Goal: Information Seeking & Learning: Compare options

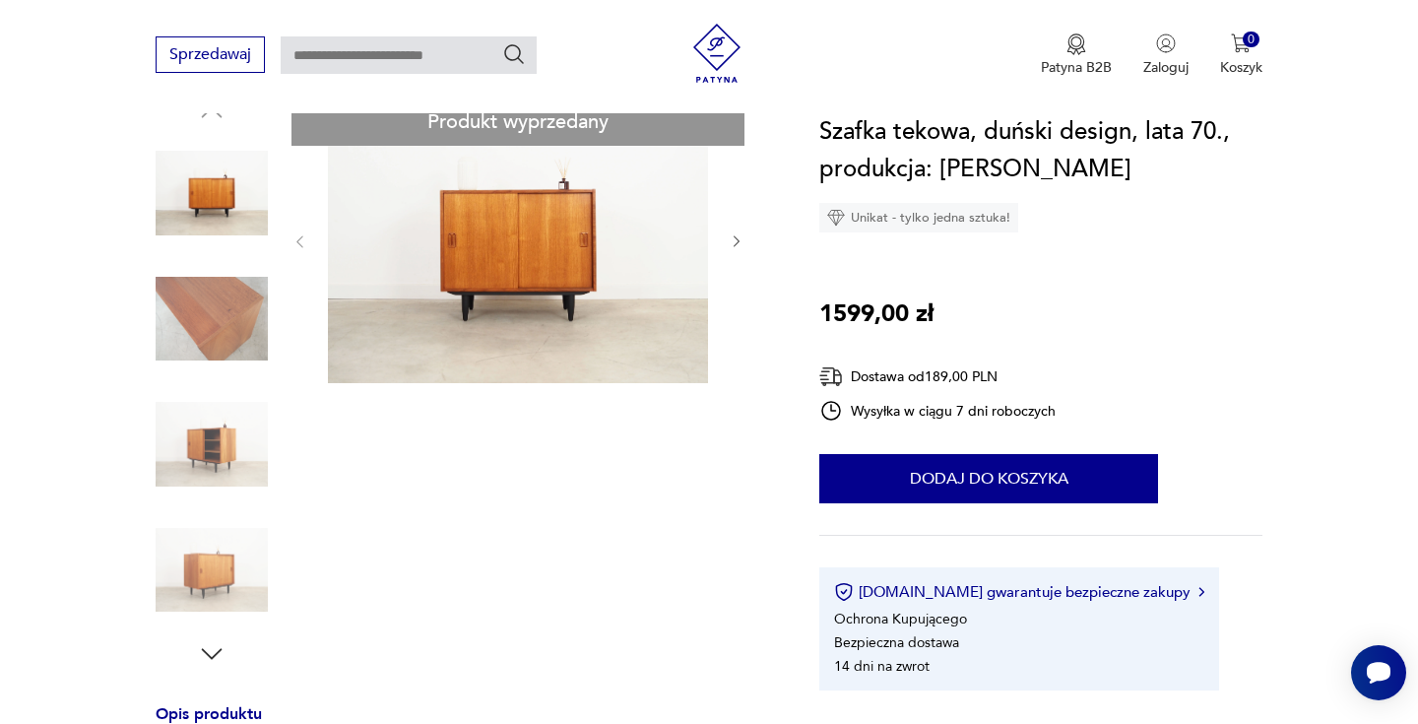
click at [414, 60] on input "text" at bounding box center [409, 54] width 256 height 37
type input "**********"
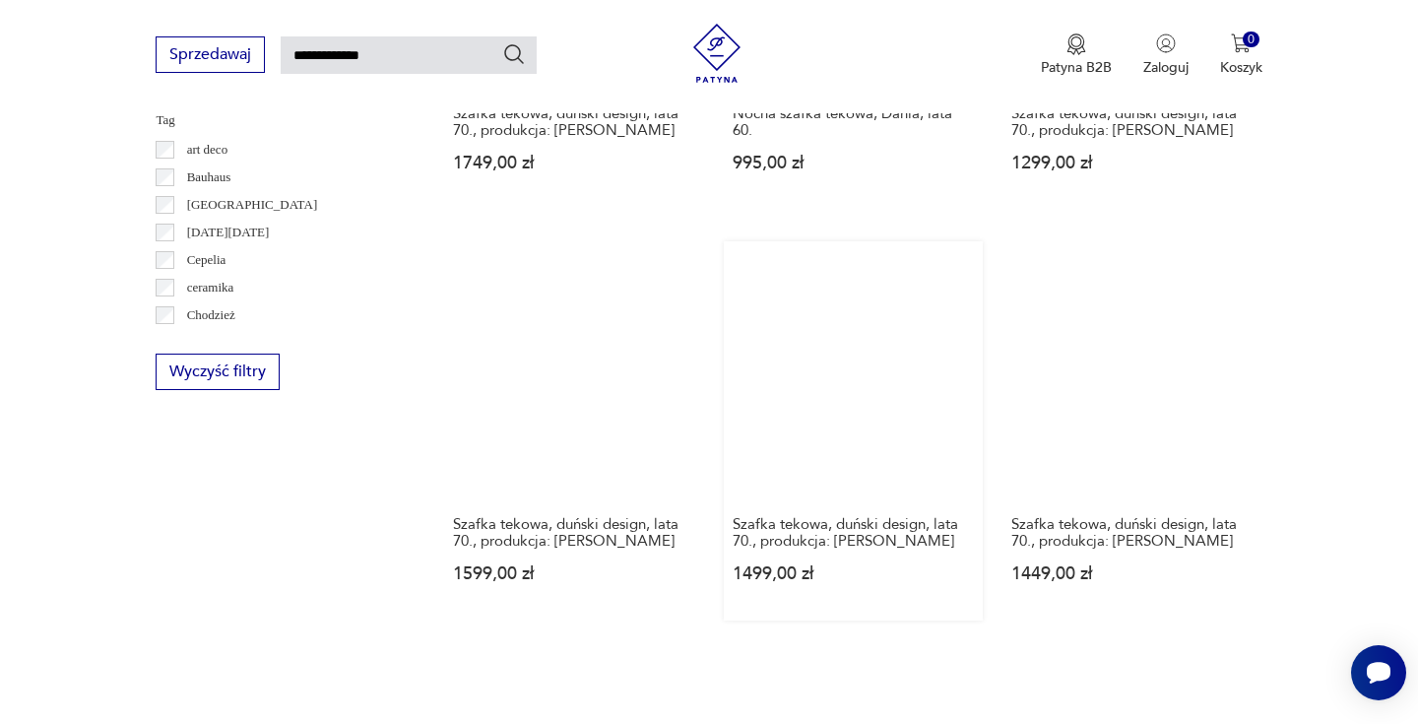
scroll to position [1025, 0]
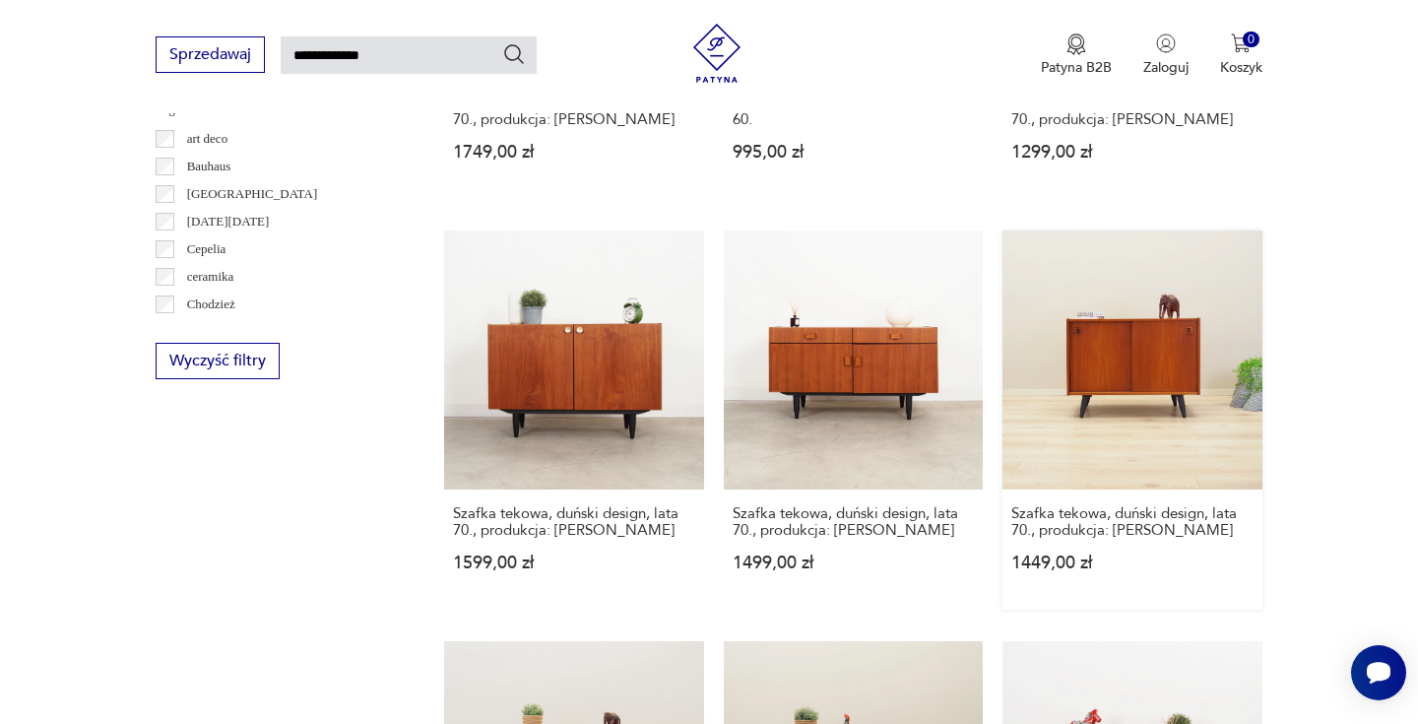
click at [1165, 417] on link "Szafka tekowa, duński design, lata 70., produkcja: [PERSON_NAME] 1449,00 zł" at bounding box center [1131, 419] width 259 height 379
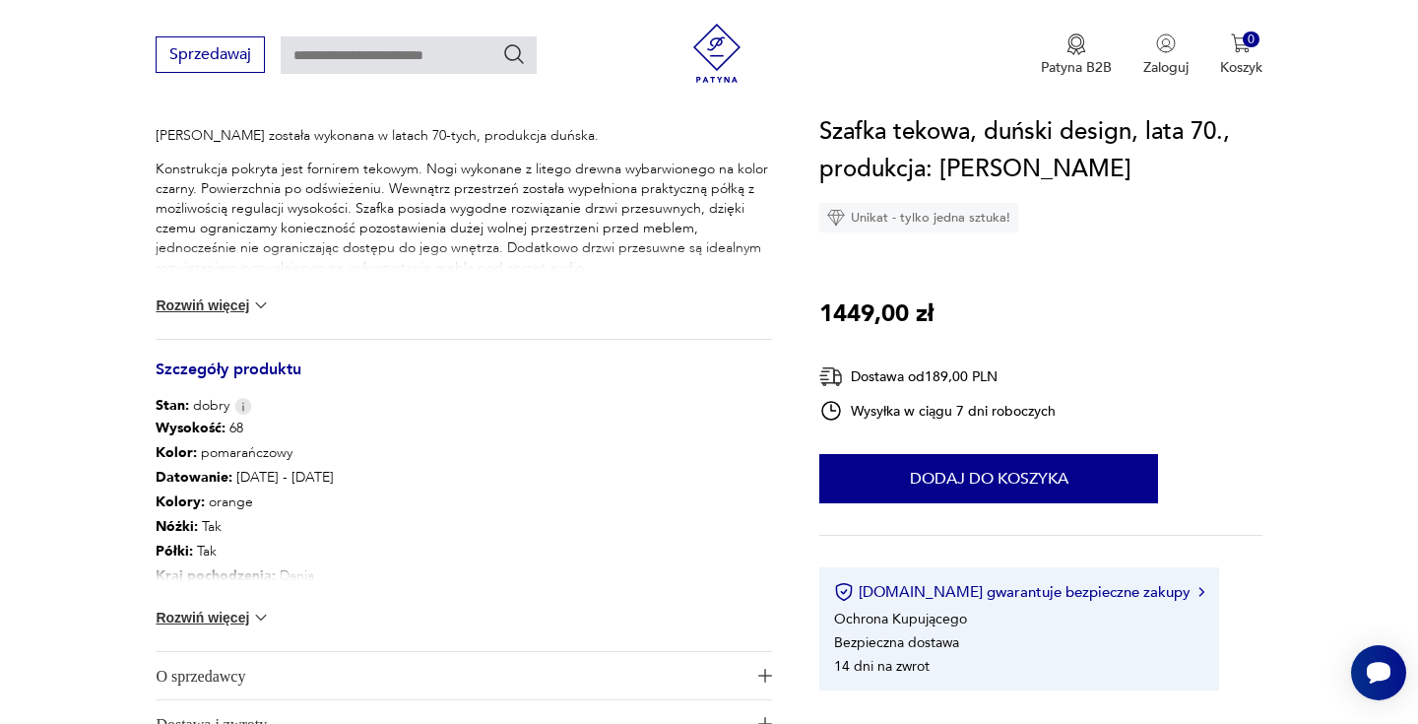
scroll to position [950, 0]
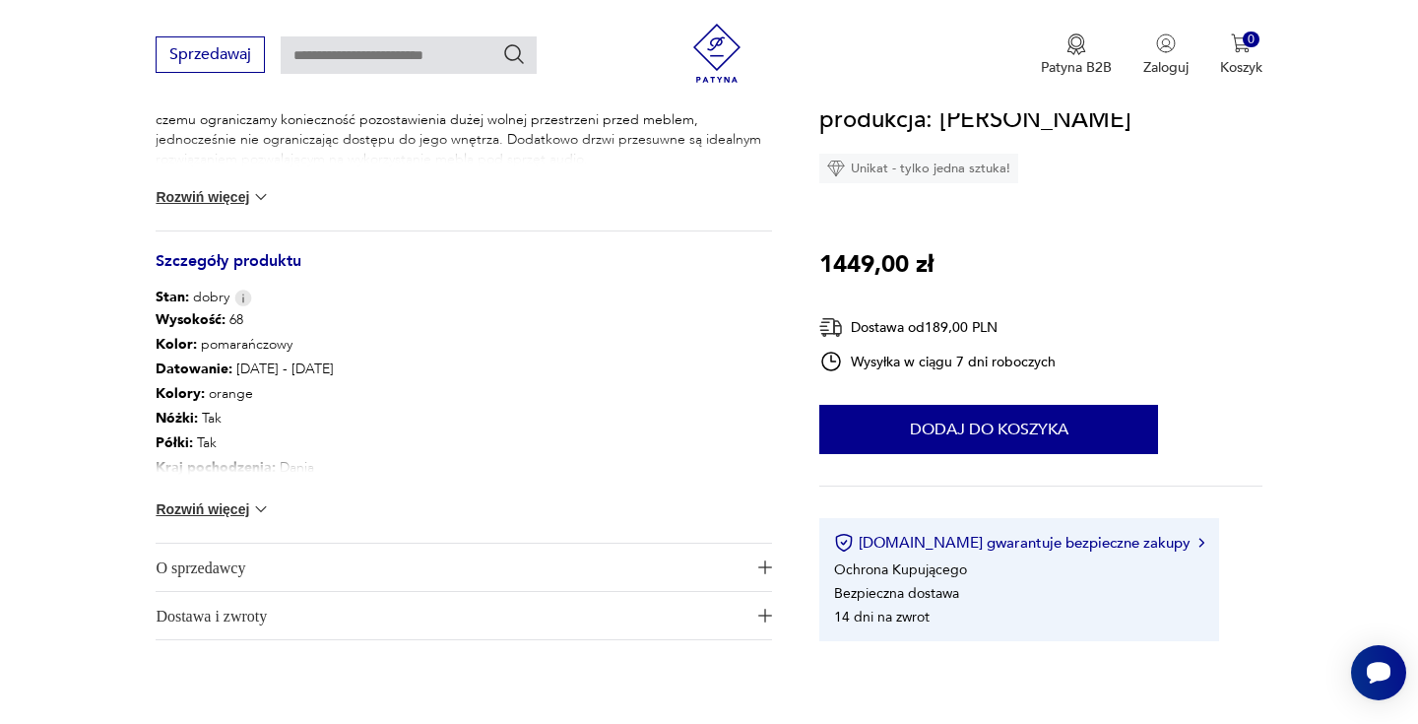
click at [254, 501] on img at bounding box center [261, 509] width 20 height 20
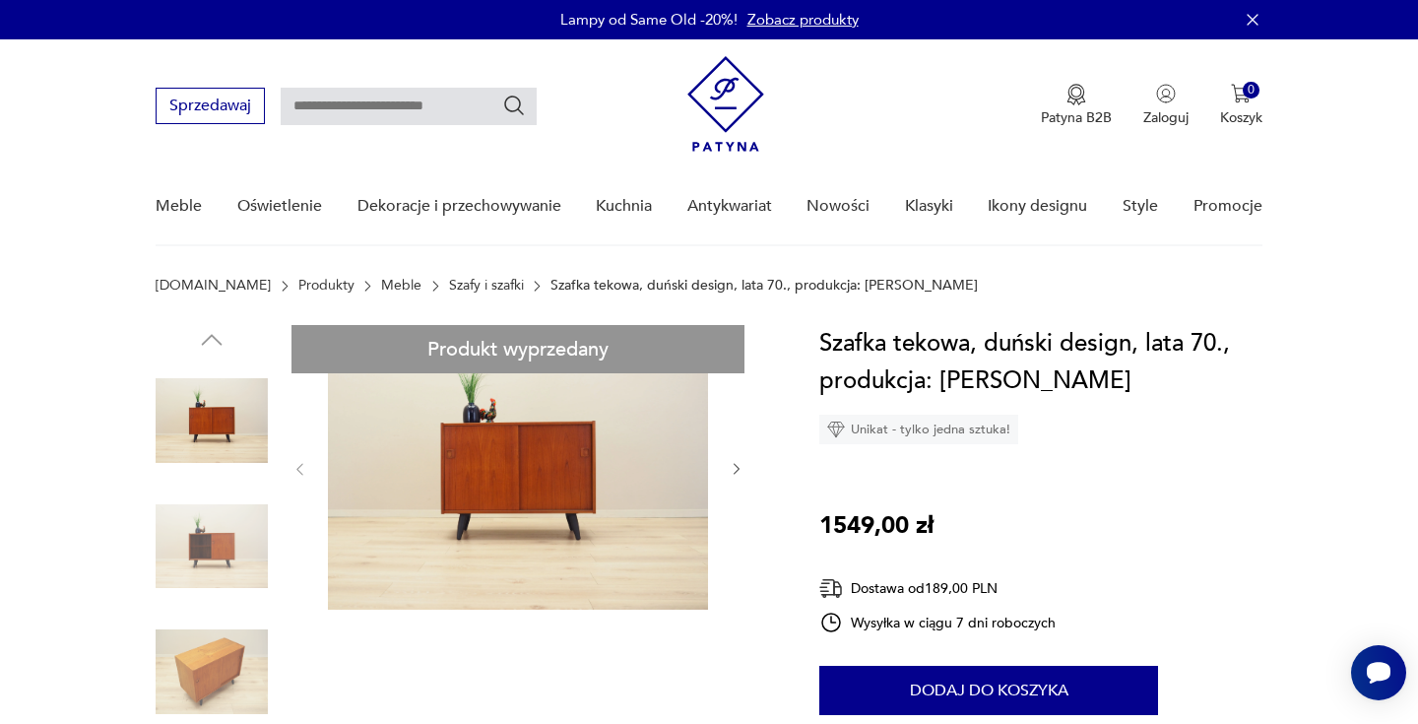
click at [373, 94] on input "text" at bounding box center [409, 106] width 256 height 37
type input "**********"
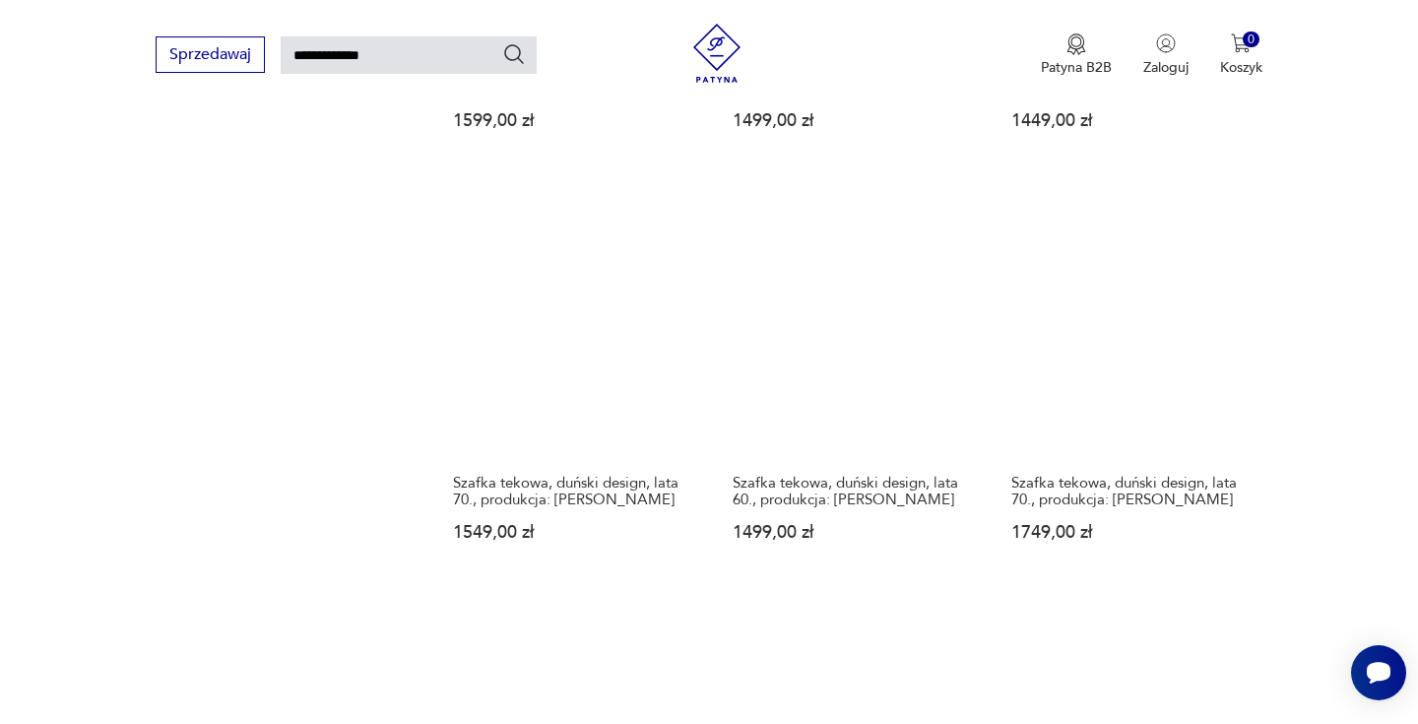
scroll to position [1402, 0]
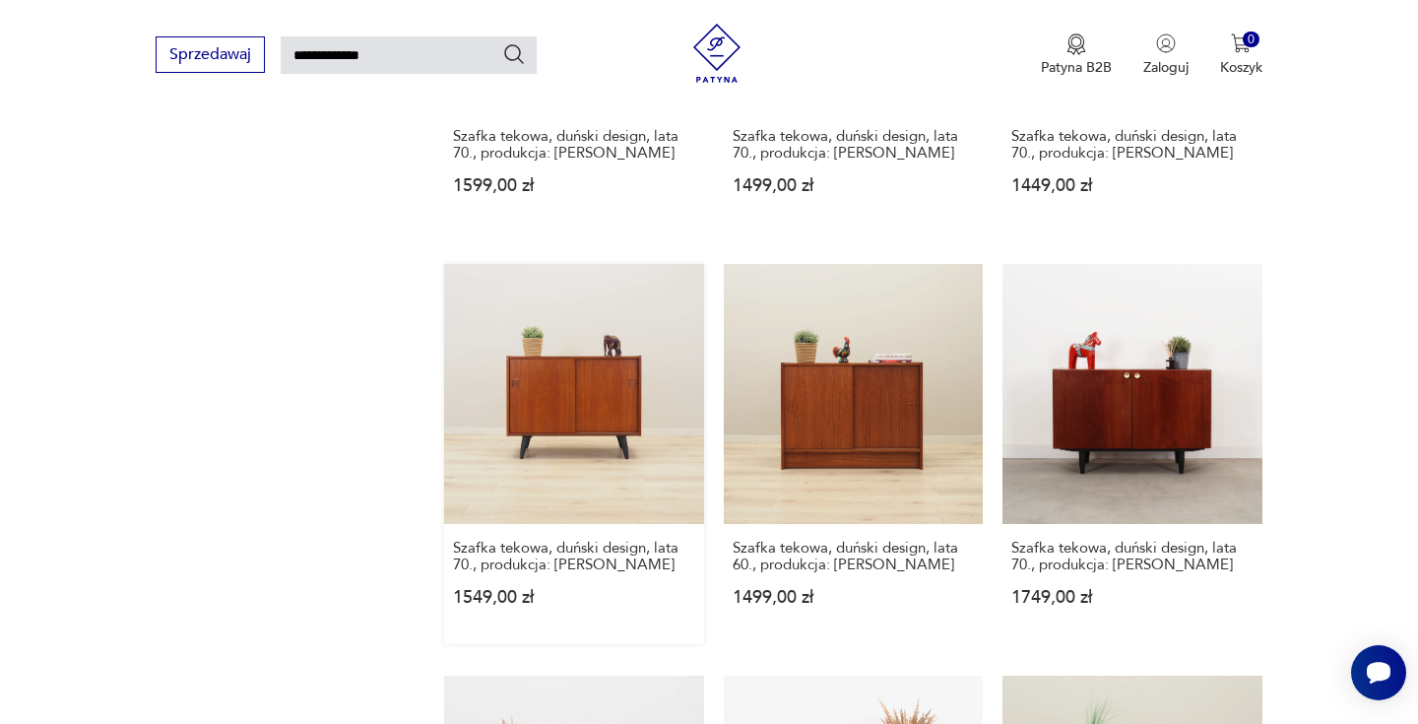
click at [578, 404] on link "Szafka tekowa, duński design, lata 70., produkcja: [PERSON_NAME] 1549,00 zł" at bounding box center [573, 453] width 259 height 379
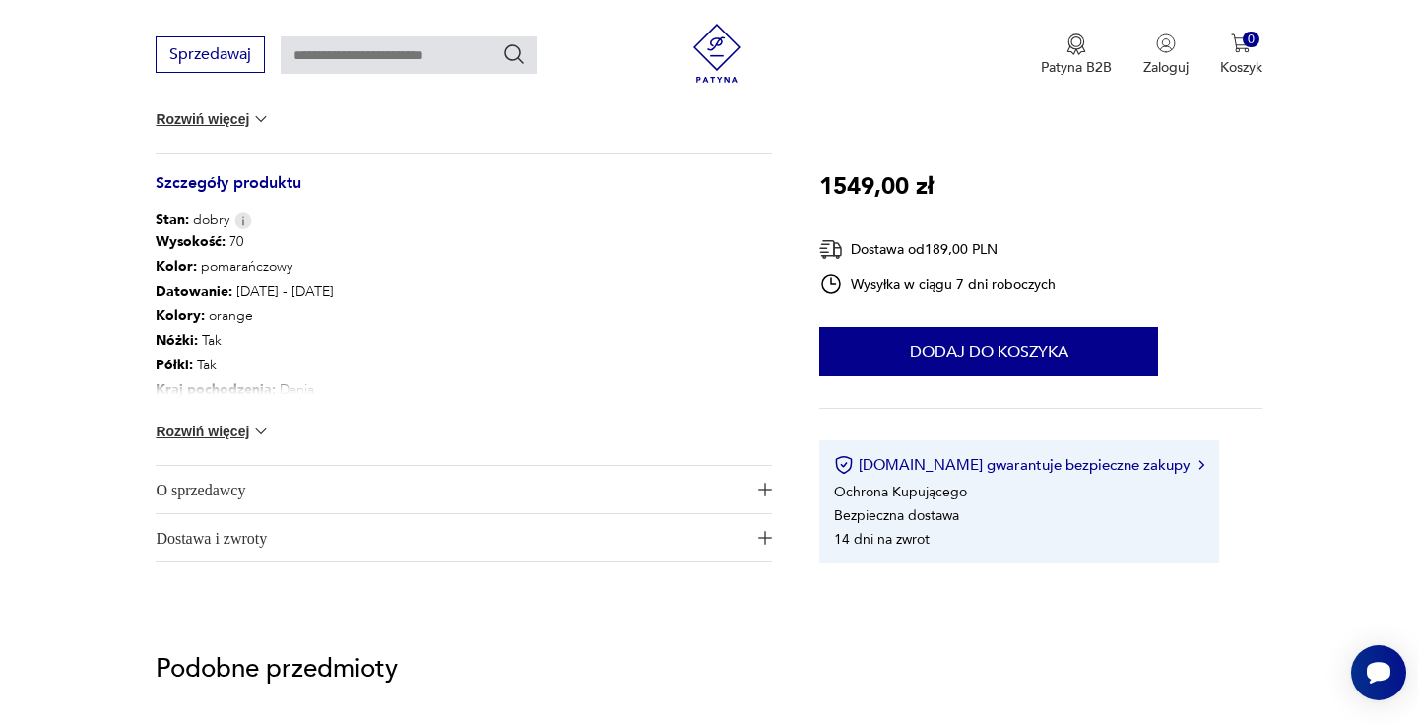
scroll to position [1030, 0]
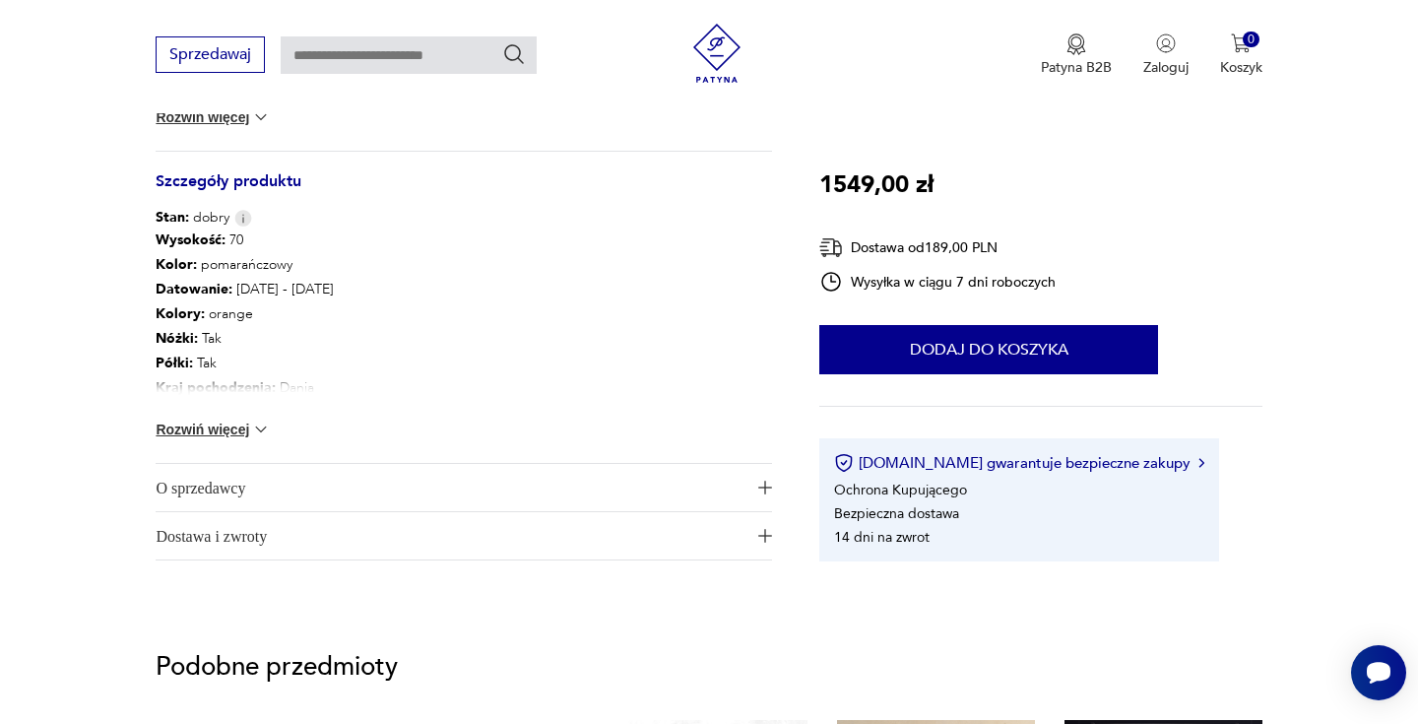
click at [225, 431] on button "Rozwiń więcej" at bounding box center [213, 430] width 114 height 20
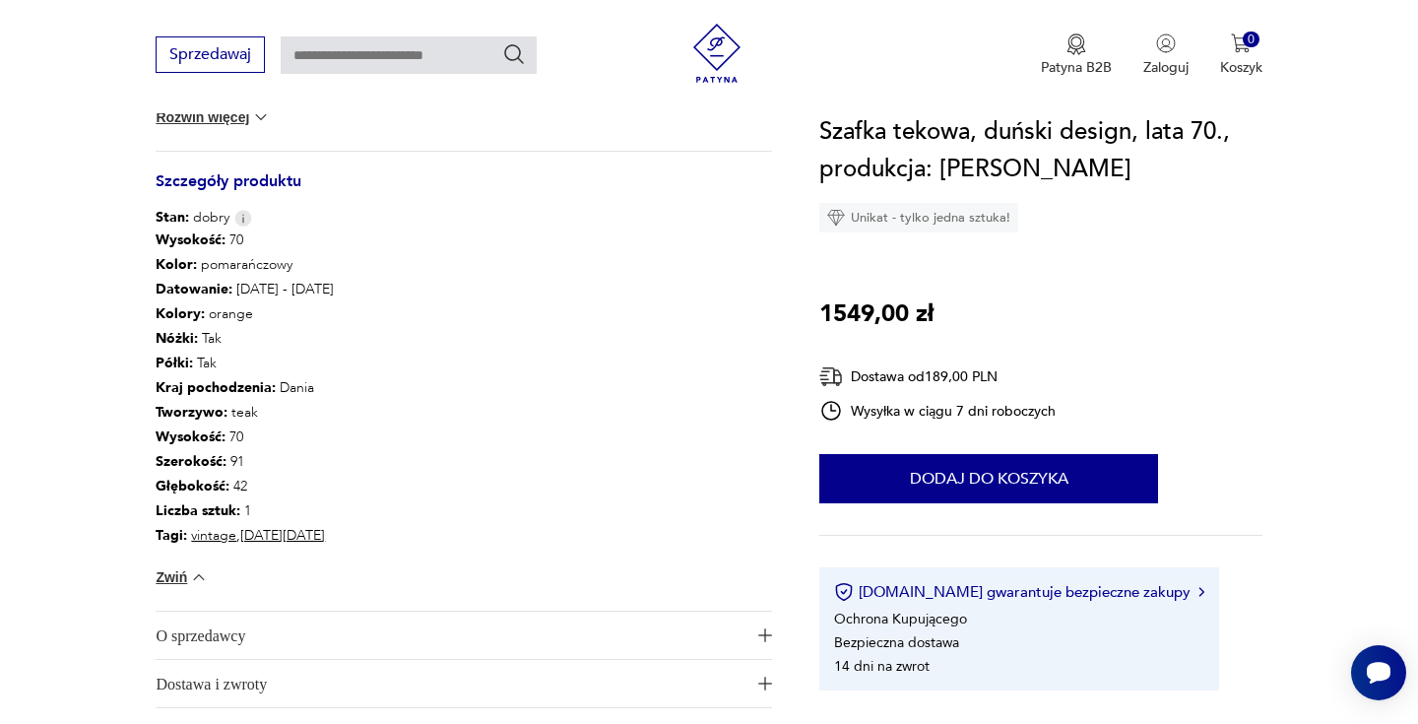
type input "**********"
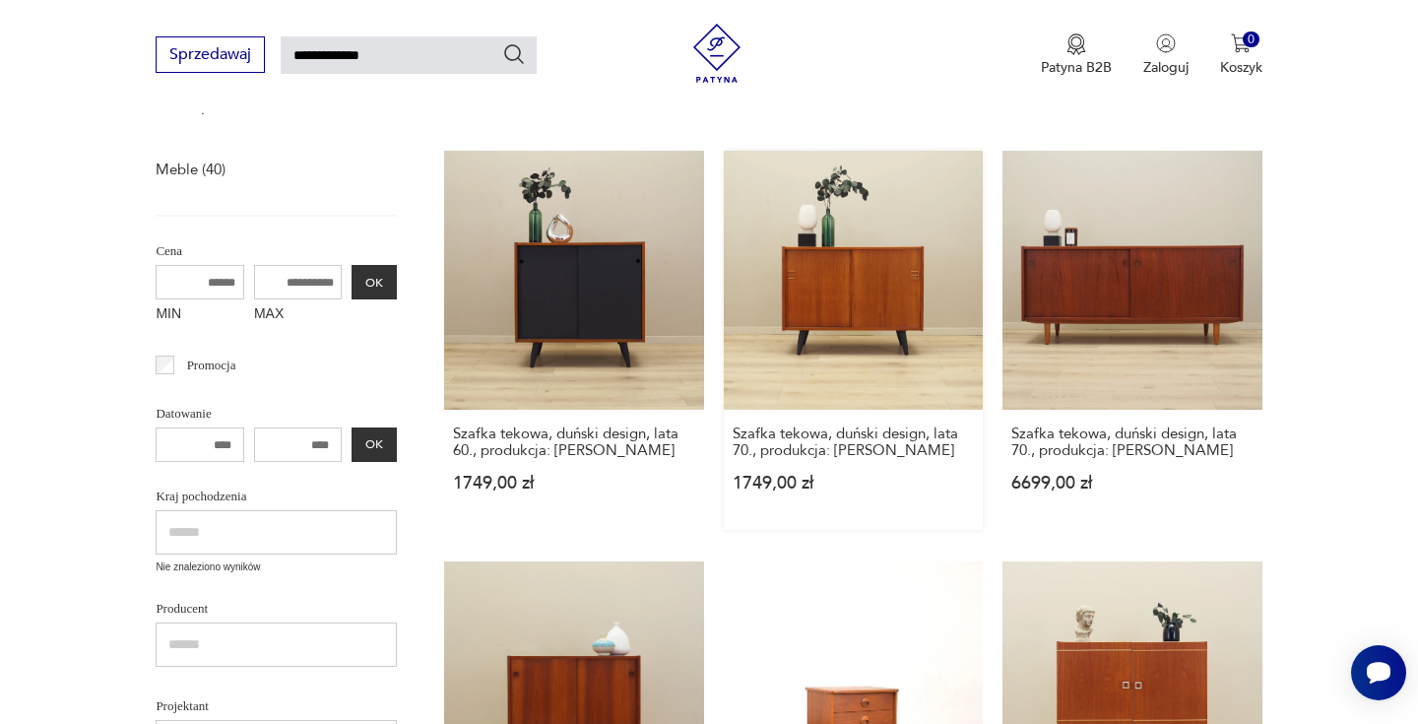
click at [894, 261] on link "Szafka tekowa, duński design, lata 70., produkcja: [PERSON_NAME] 1749,00 zł" at bounding box center [853, 340] width 259 height 379
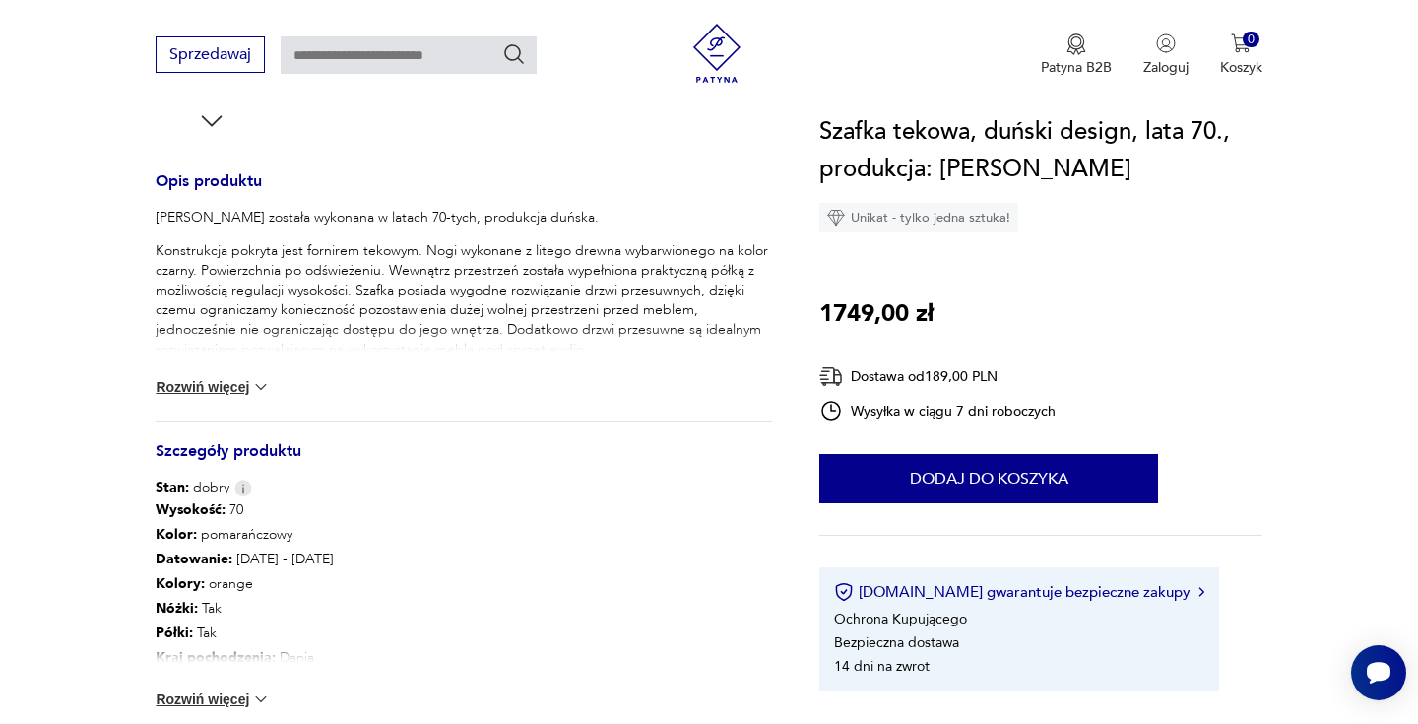
scroll to position [762, 0]
click at [190, 691] on button "Rozwiń więcej" at bounding box center [213, 697] width 114 height 20
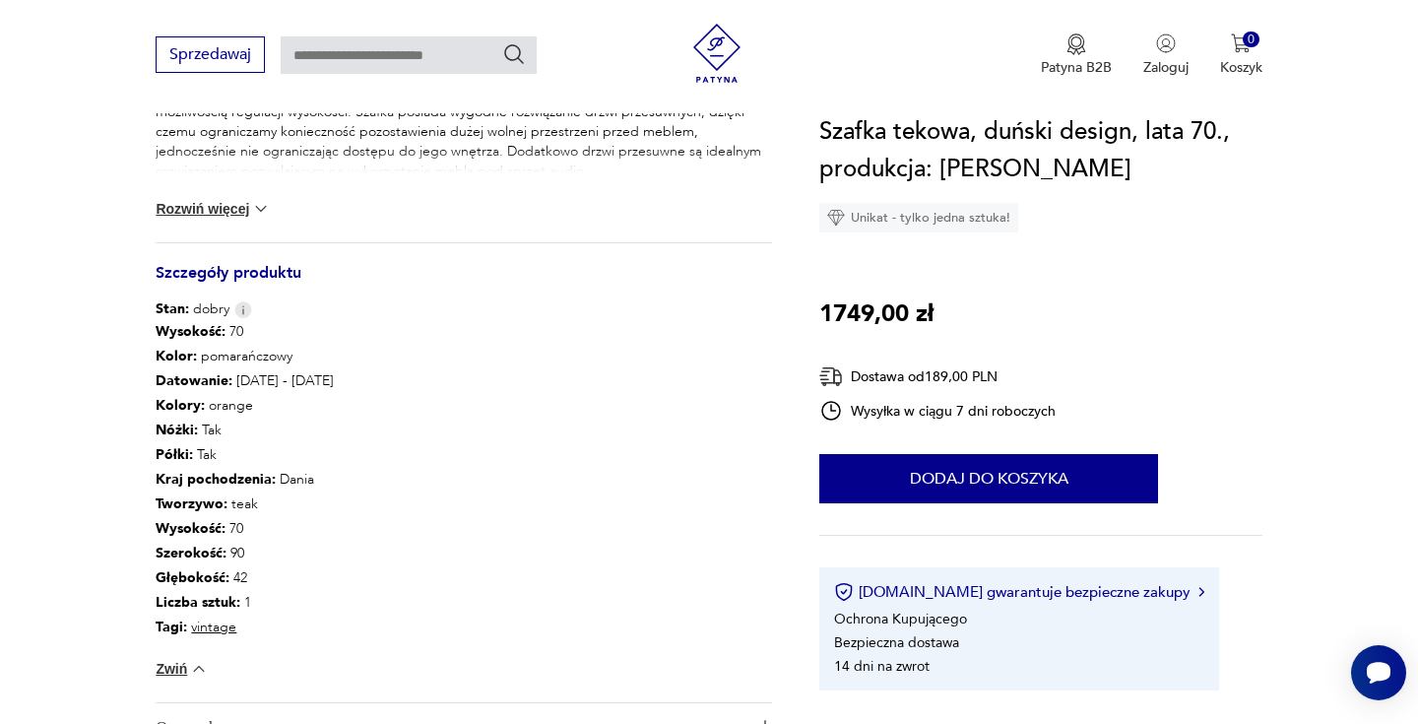
scroll to position [992, 0]
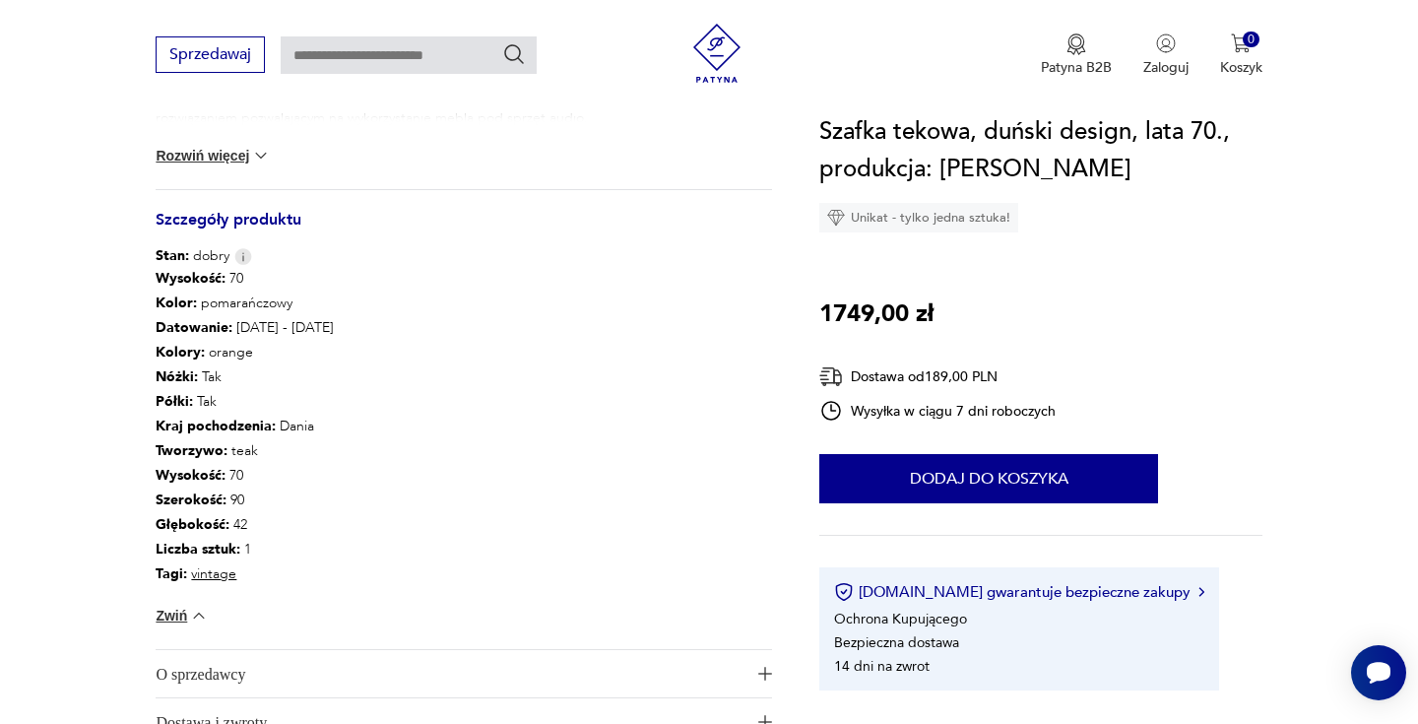
type input "**********"
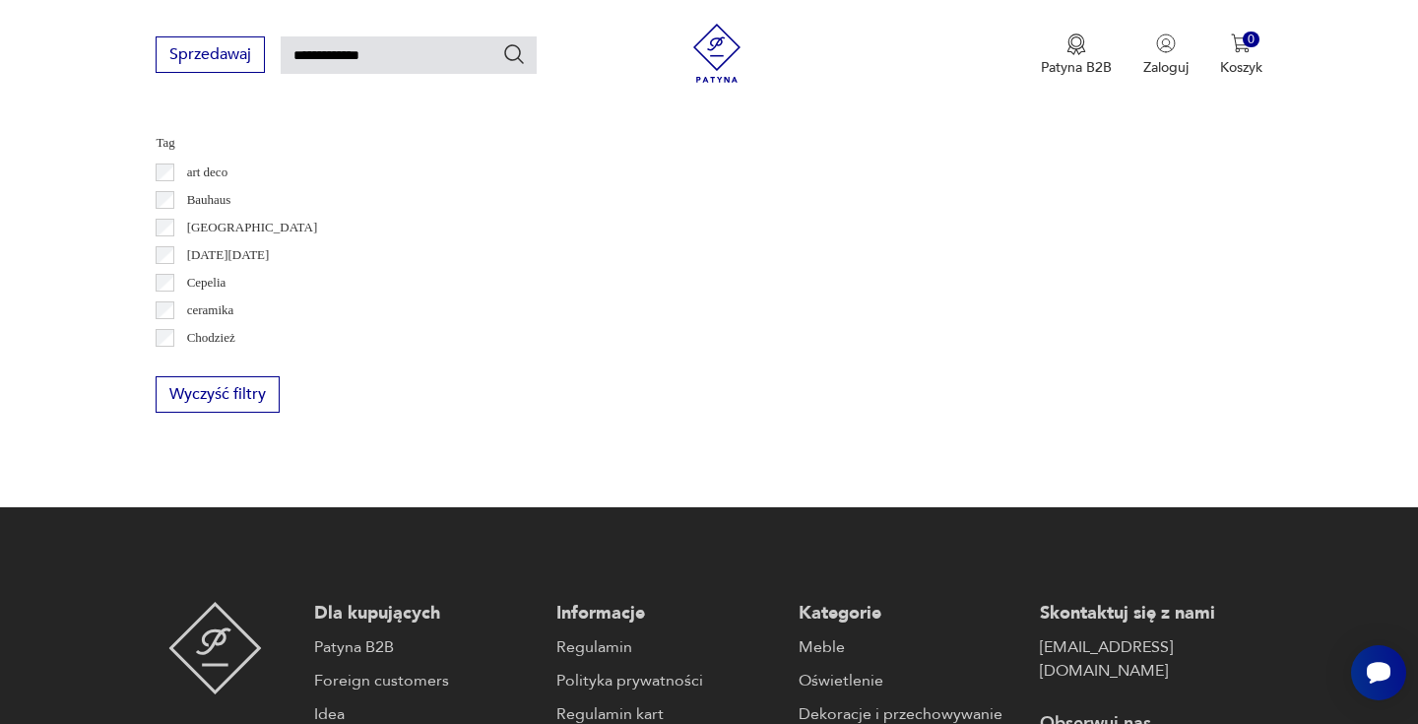
scroll to position [283, 0]
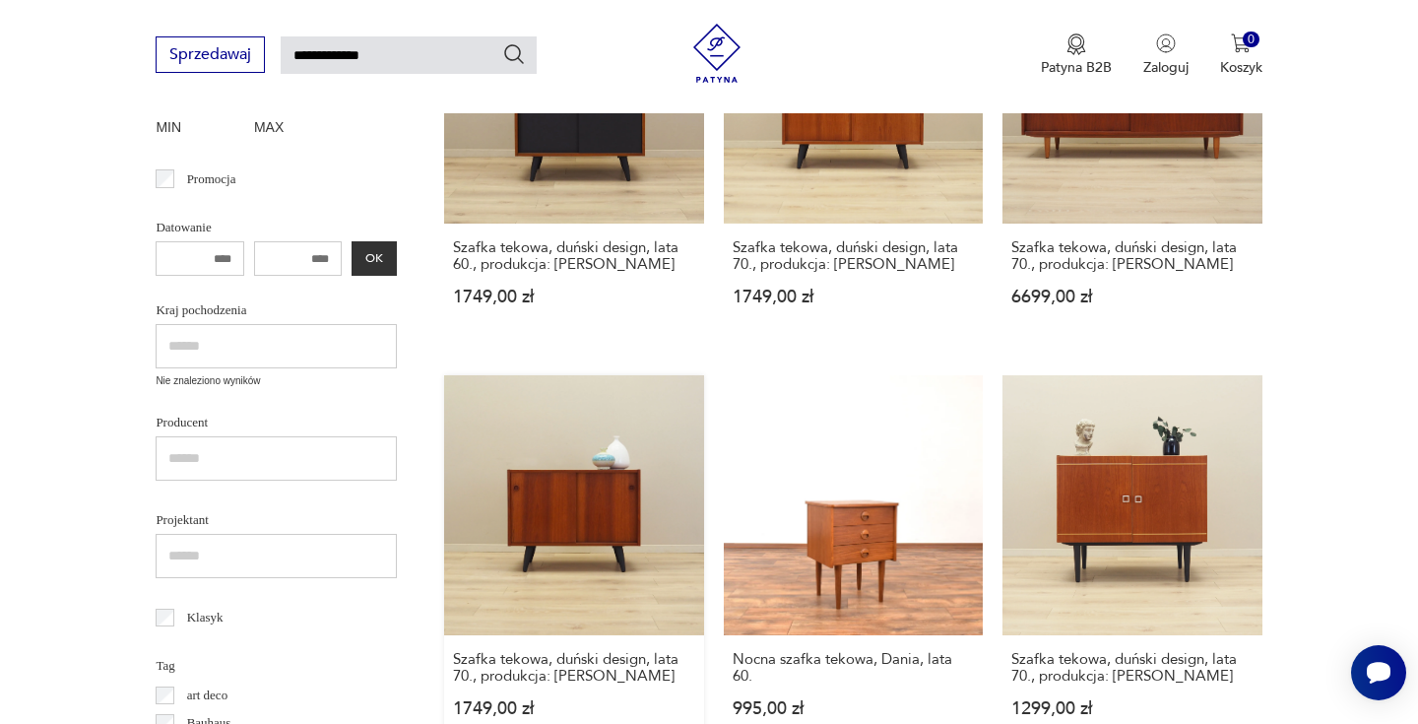
click at [629, 489] on link "Szafka tekowa, duński design, lata 70., produkcja: [PERSON_NAME] 1749,00 zł" at bounding box center [573, 564] width 259 height 379
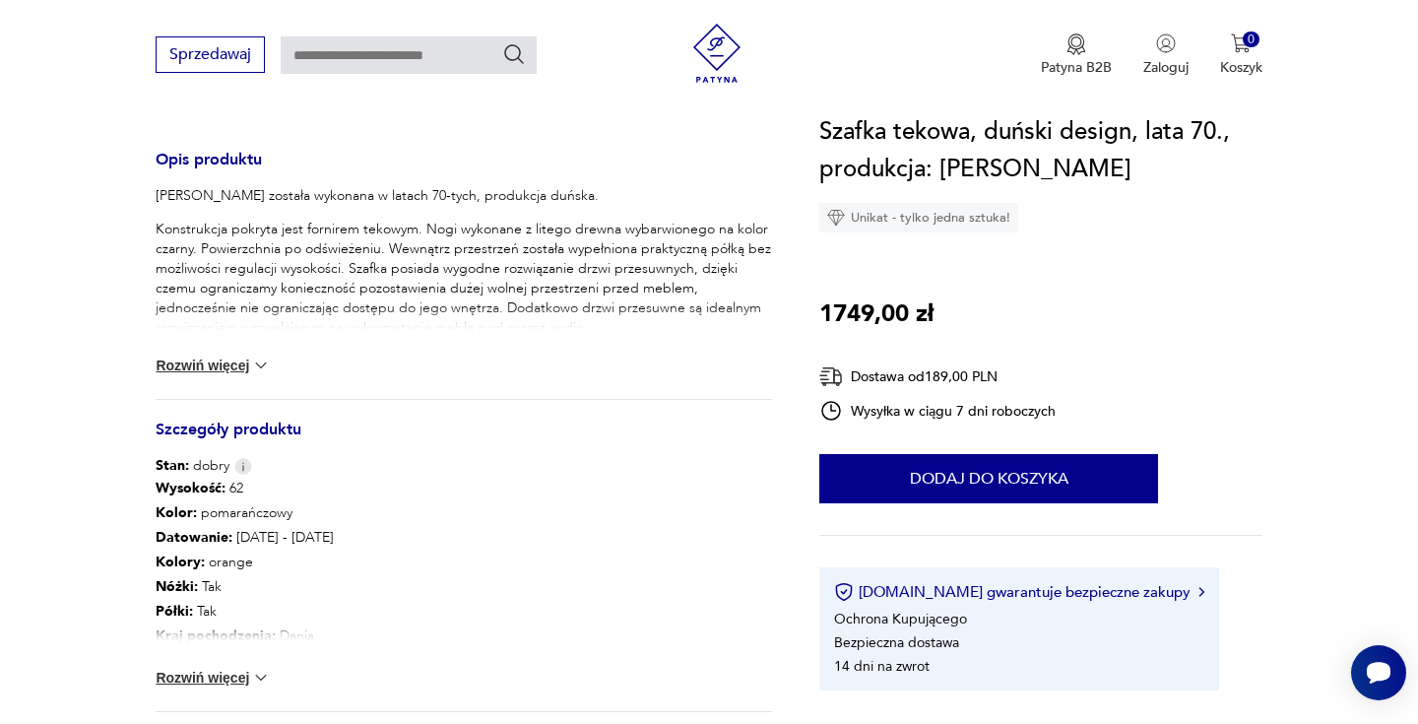
scroll to position [919, 0]
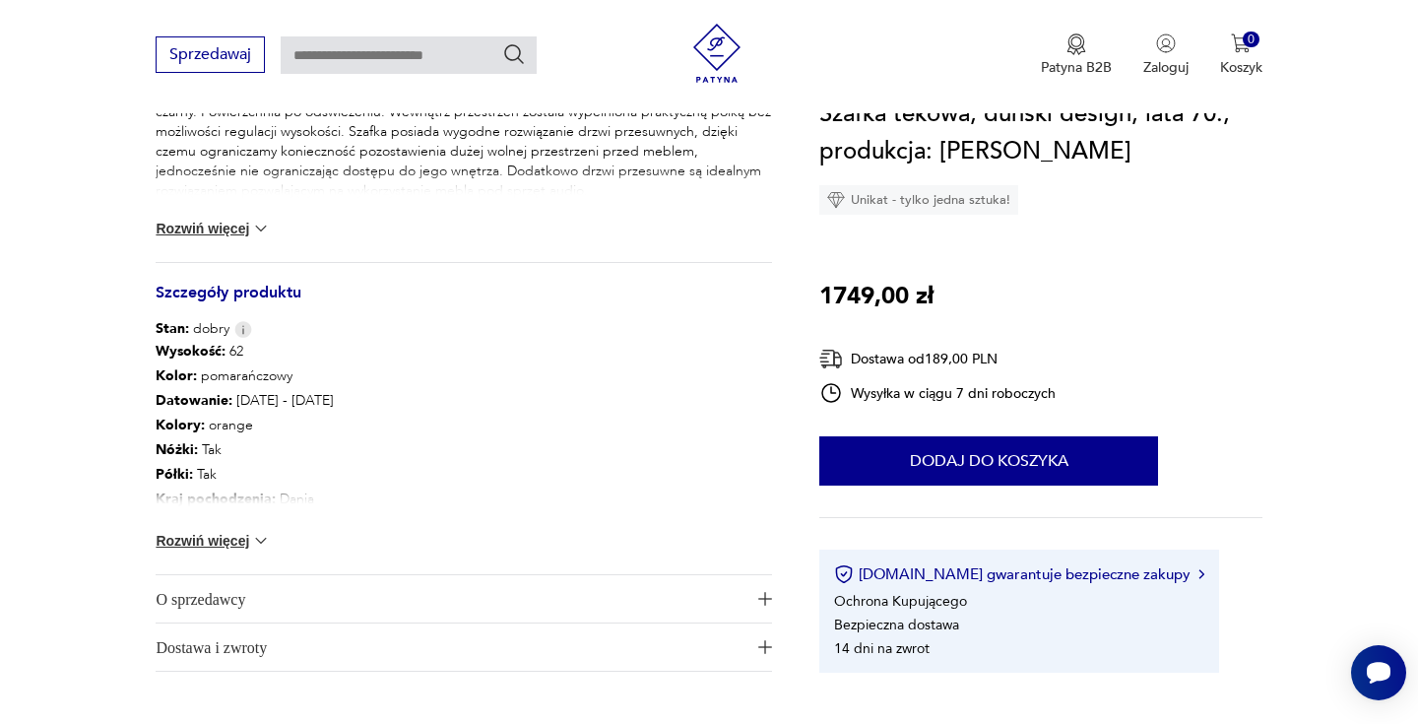
click at [239, 537] on button "Rozwiń więcej" at bounding box center [213, 541] width 114 height 20
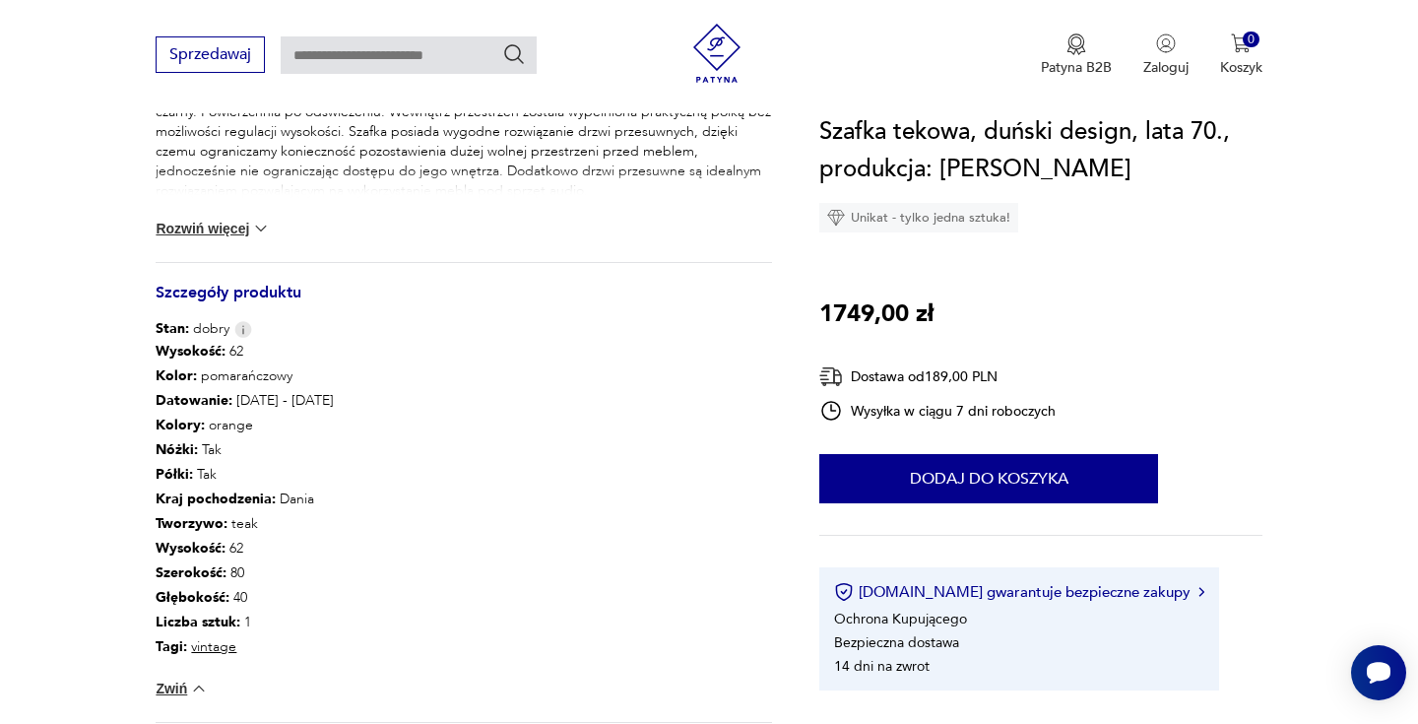
type input "**********"
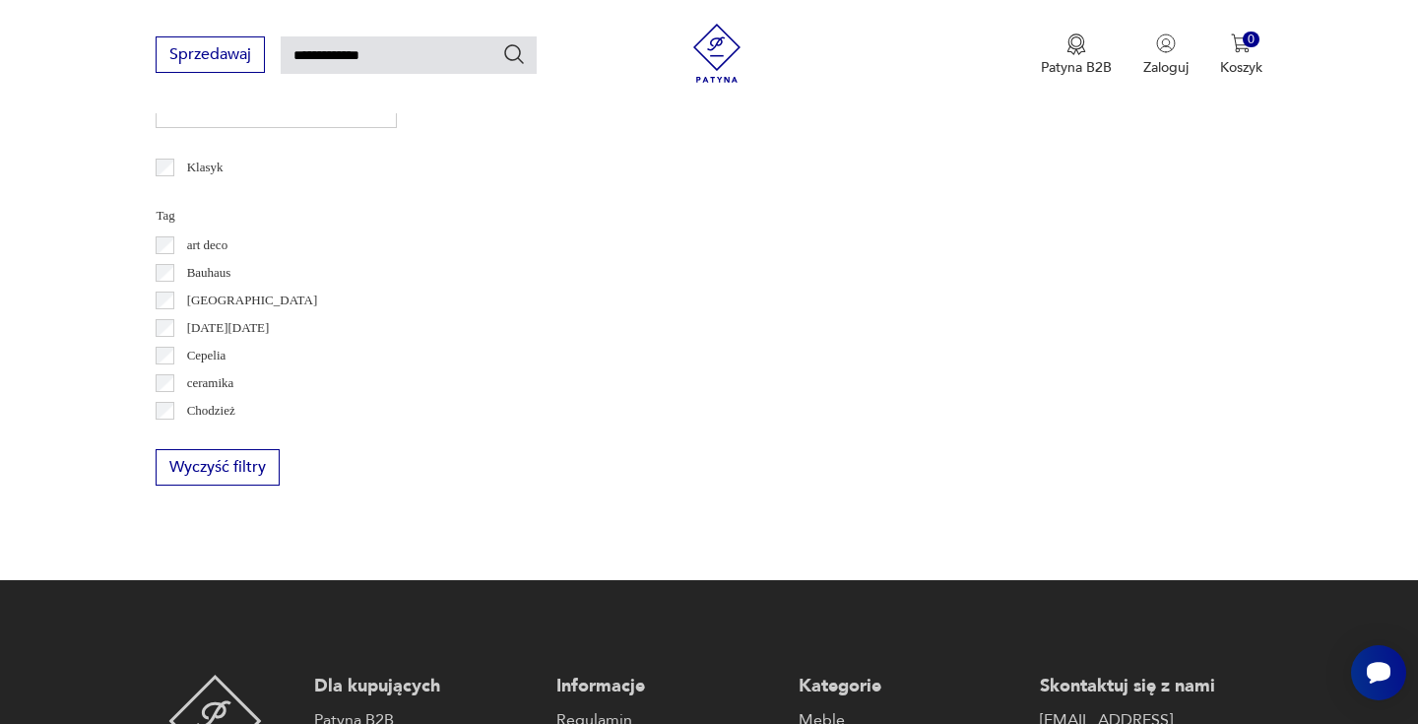
scroll to position [469, 0]
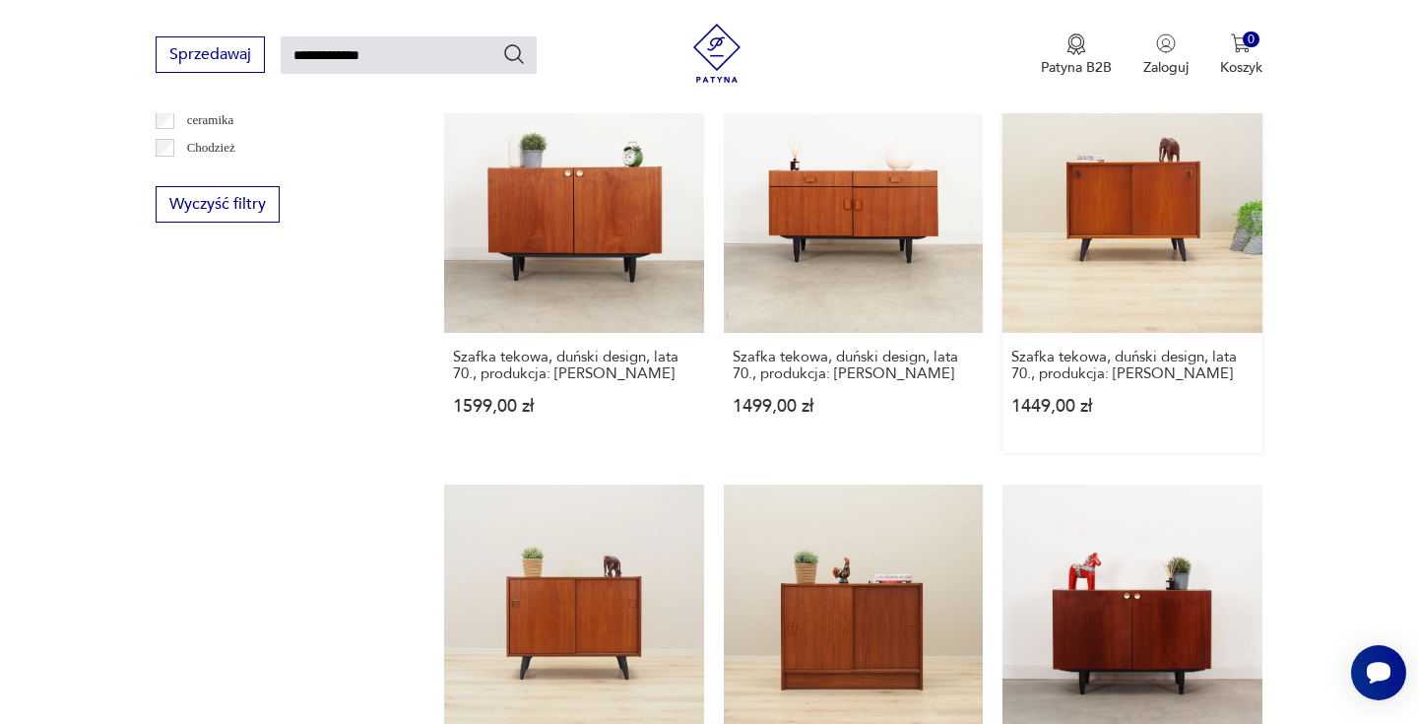
click at [1180, 217] on link "Szafka tekowa, duński design, lata 70., produkcja: [PERSON_NAME] 1449,00 zł" at bounding box center [1131, 263] width 259 height 379
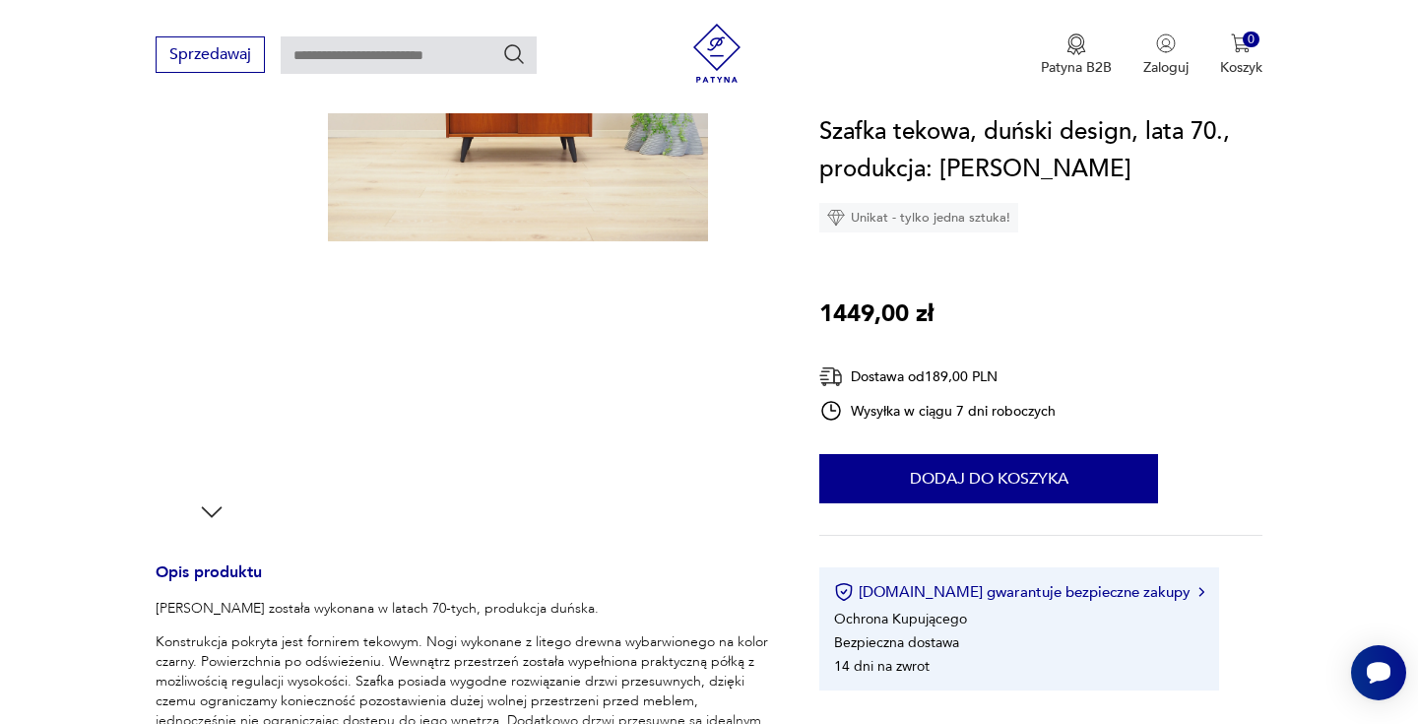
scroll to position [947, 0]
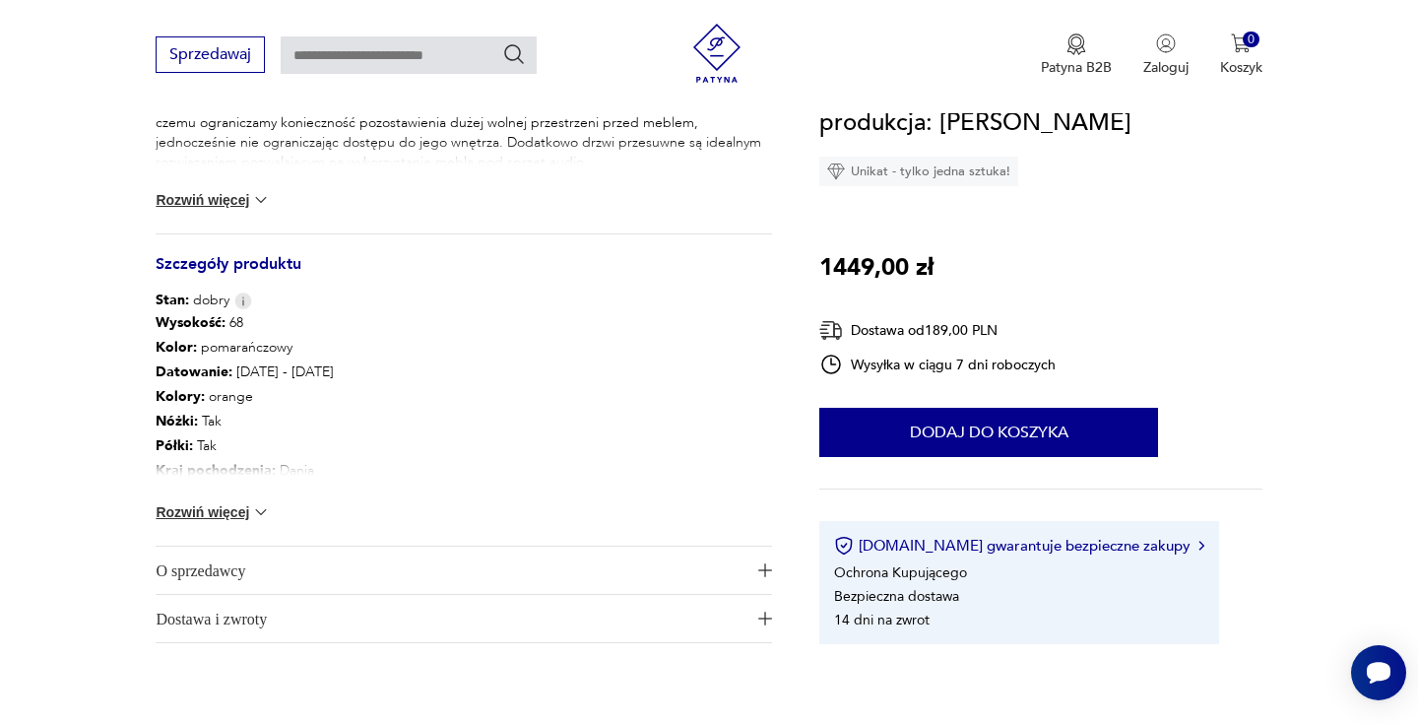
click at [213, 527] on div "Wysokość : 68 Kolor: pomarańczowy Datowanie : [DATE] - [DATE] Kolory : orange N…" at bounding box center [464, 427] width 616 height 235
click at [212, 516] on button "Rozwiń więcej" at bounding box center [213, 512] width 114 height 20
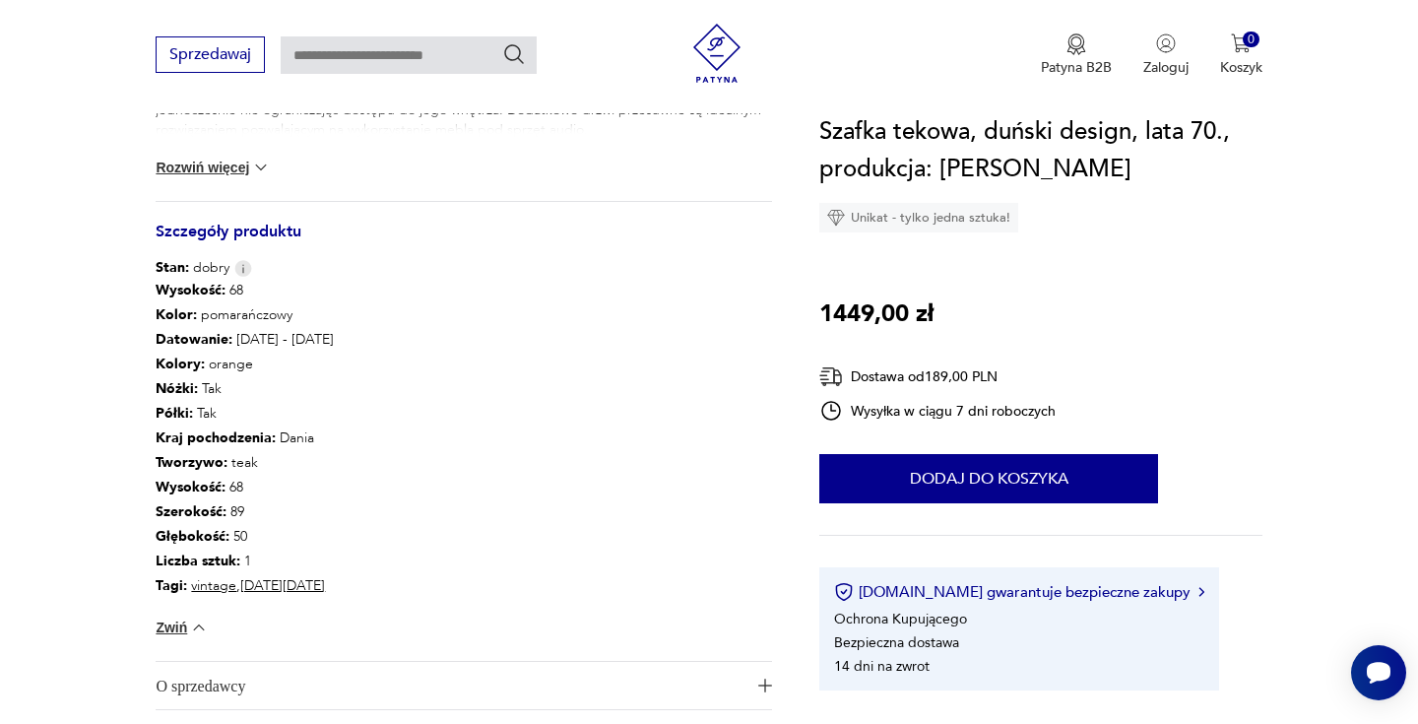
scroll to position [989, 0]
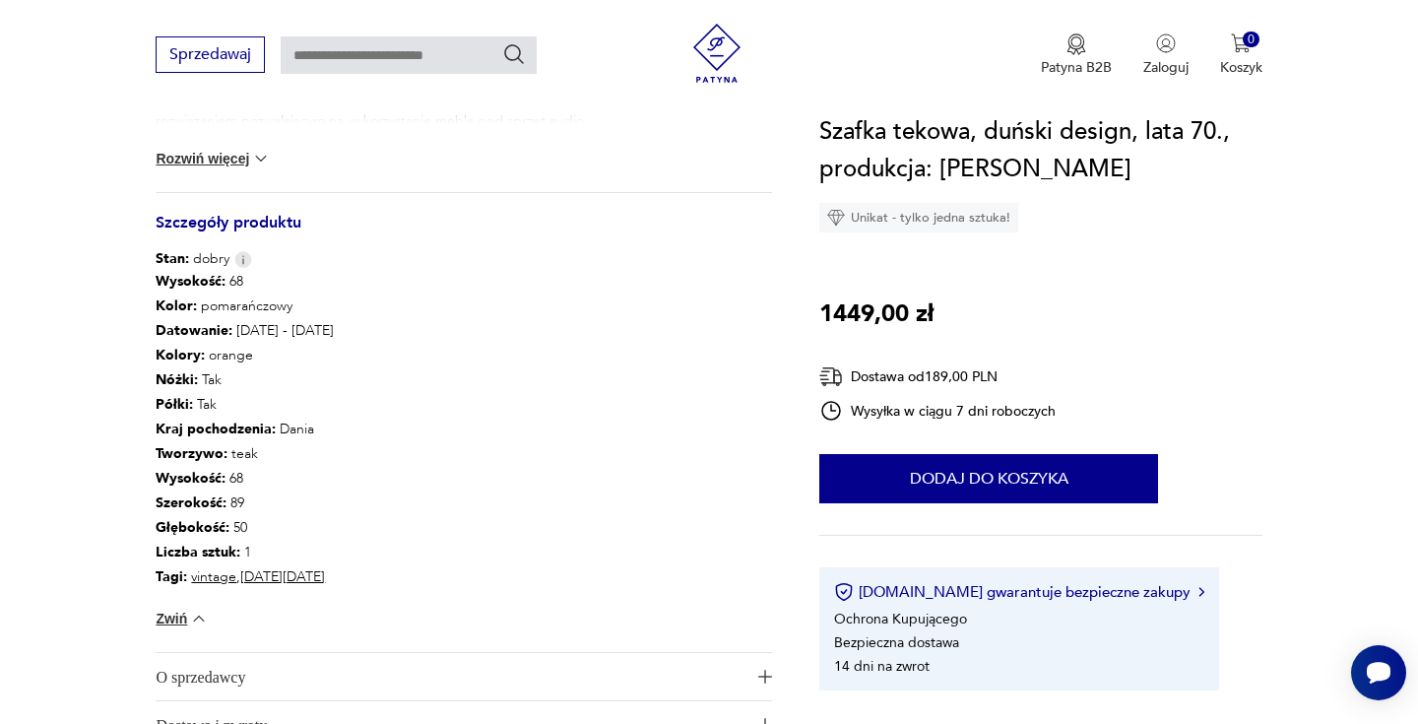
type input "**********"
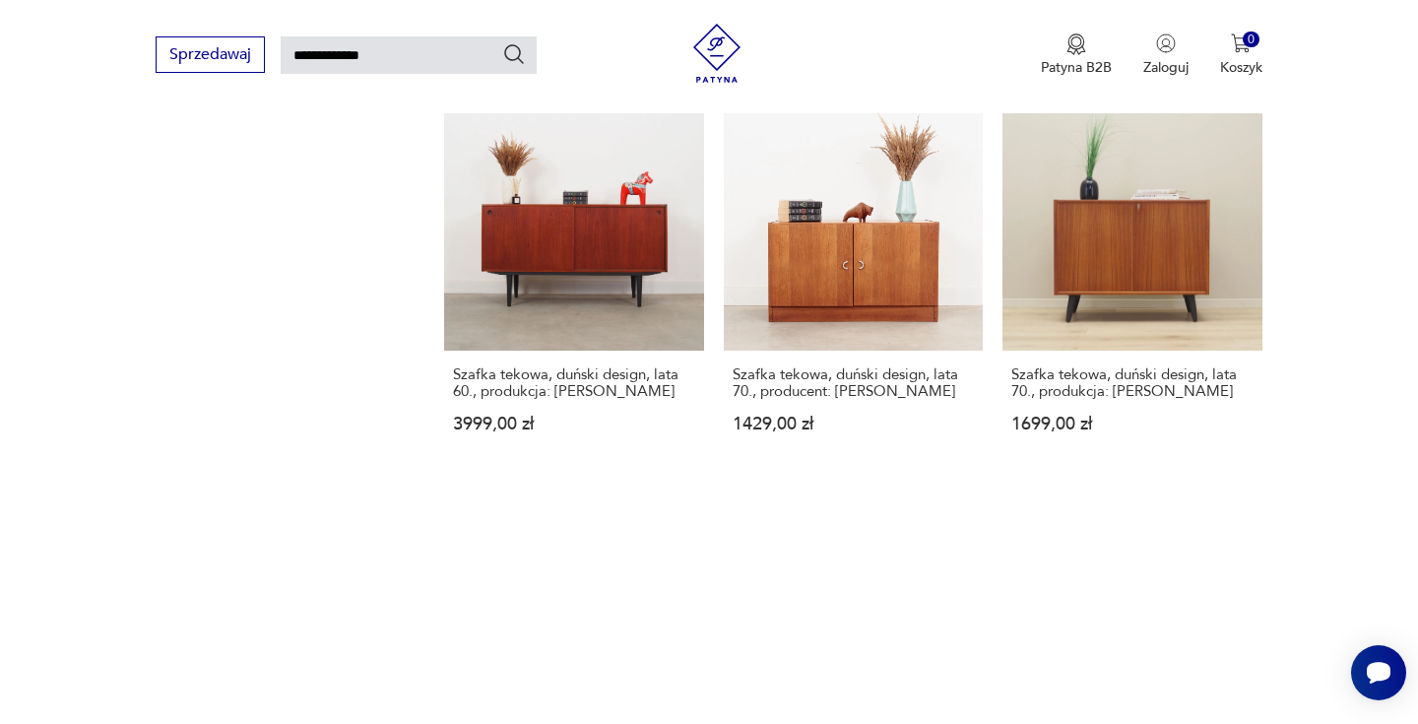
scroll to position [1995, 0]
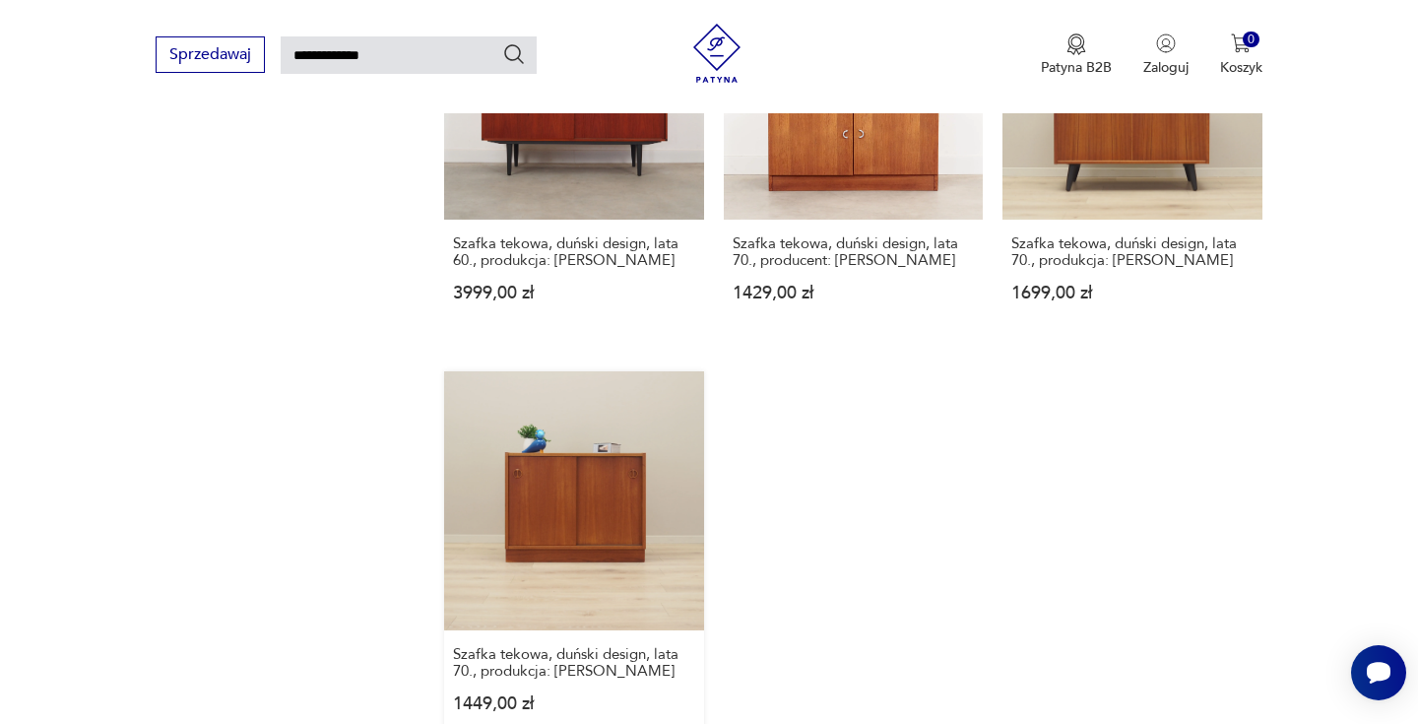
click at [557, 454] on link "Szafka tekowa, duński design, lata 70., produkcja: [PERSON_NAME] 1449,00 zł" at bounding box center [573, 560] width 259 height 379
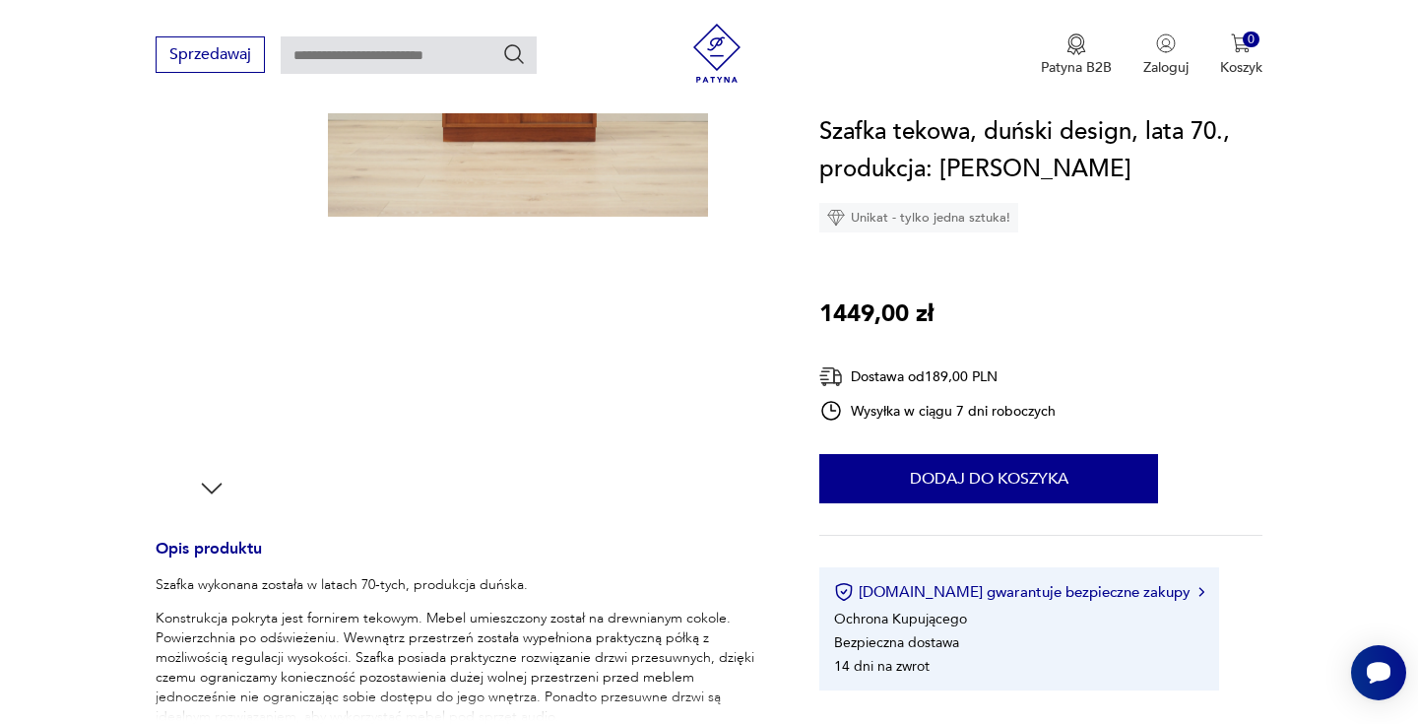
scroll to position [384, 0]
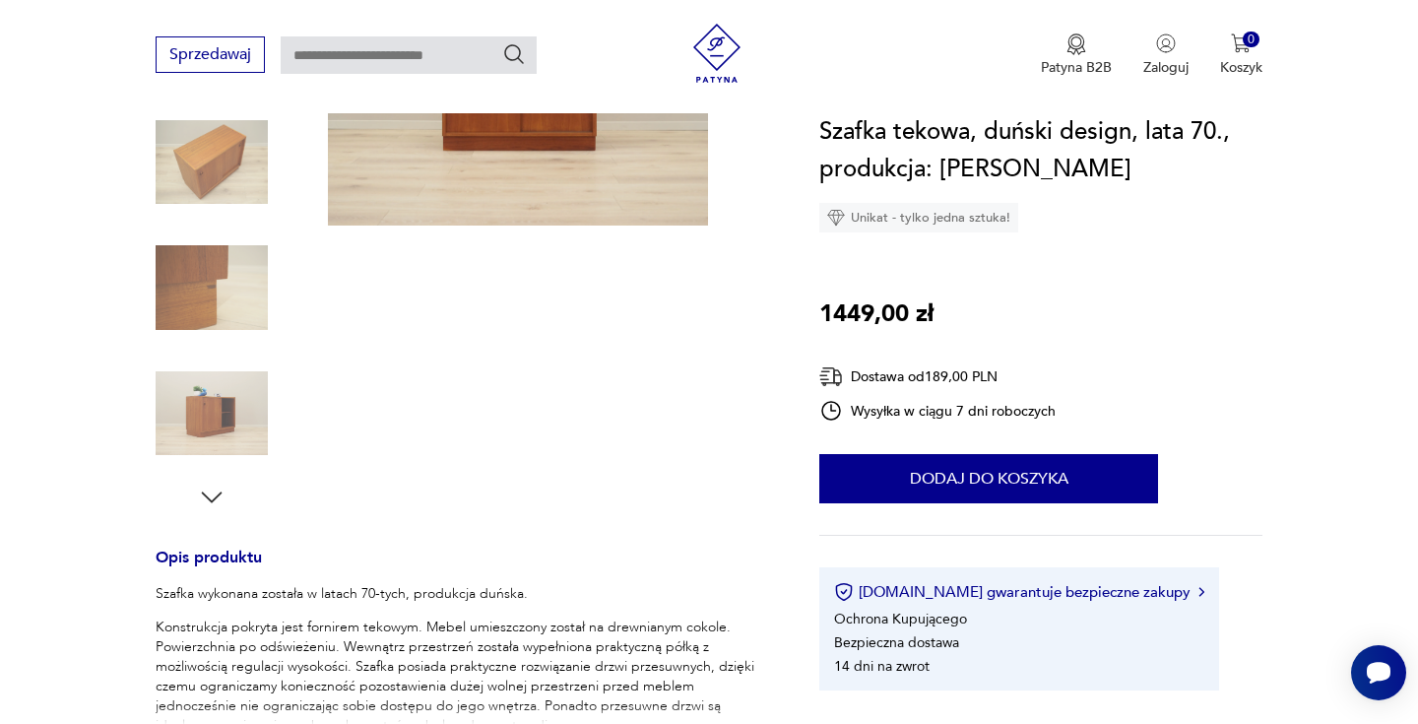
click at [212, 494] on icon "button" at bounding box center [212, 498] width 30 height 30
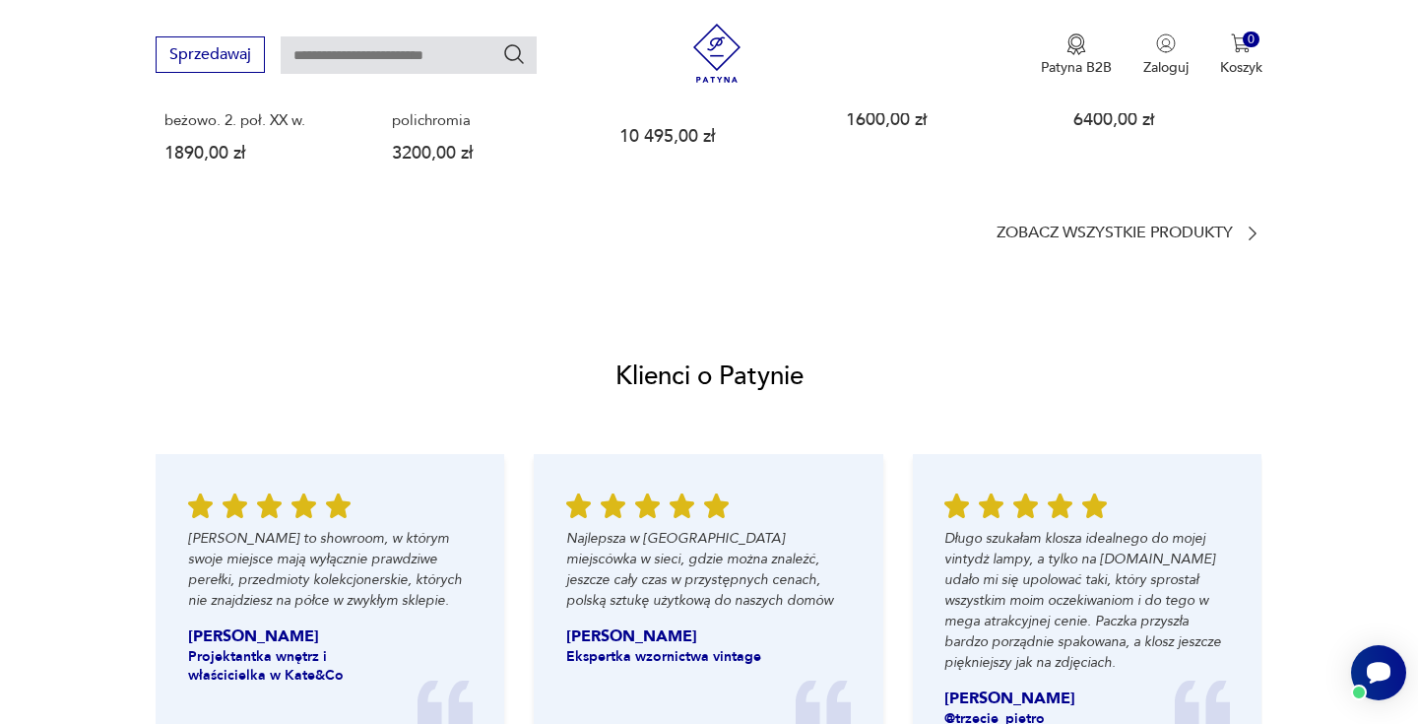
scroll to position [0, 0]
